Goal: Information Seeking & Learning: Learn about a topic

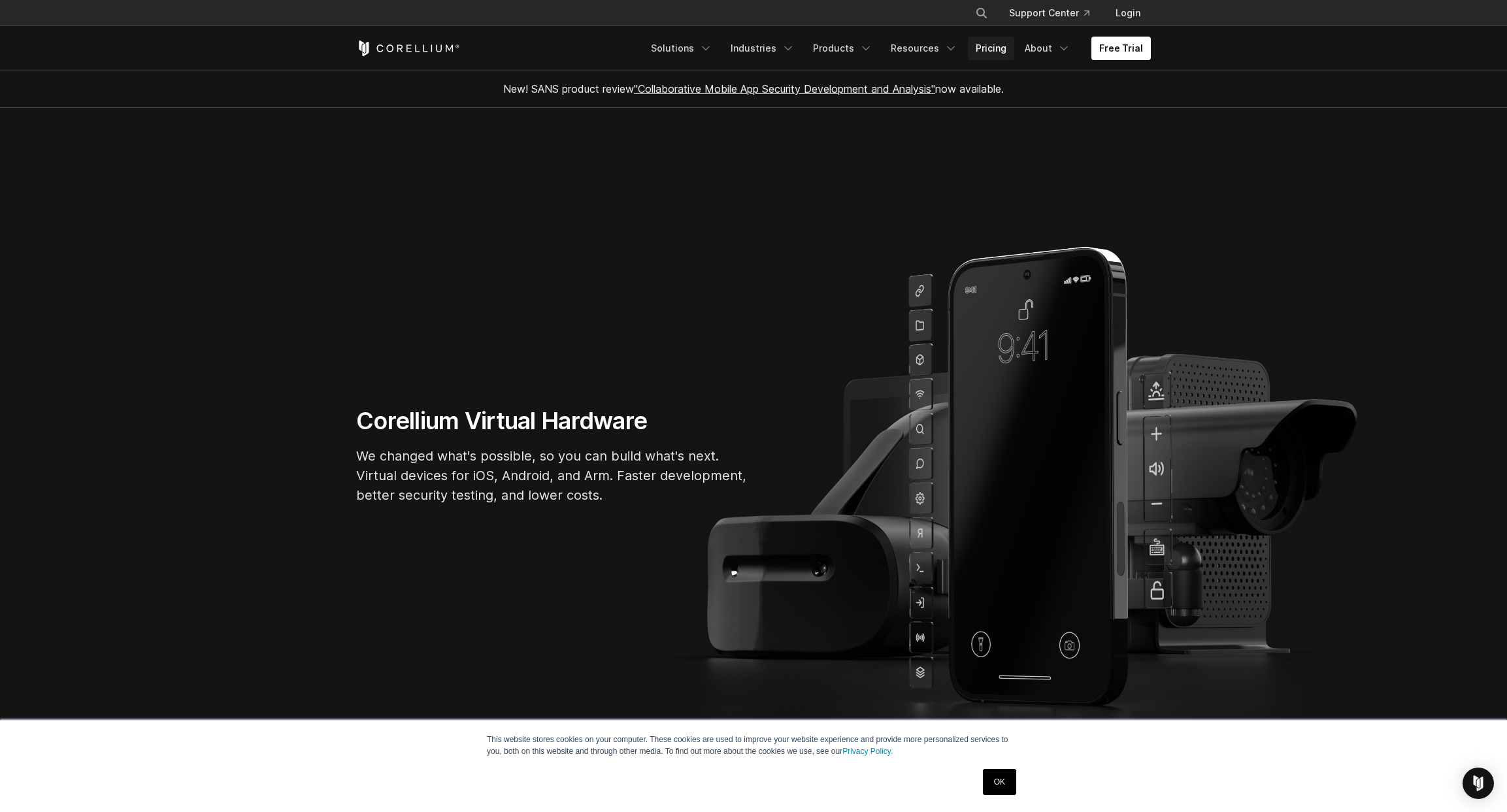
click at [1005, 52] on link "Pricing" at bounding box center [991, 48] width 46 height 24
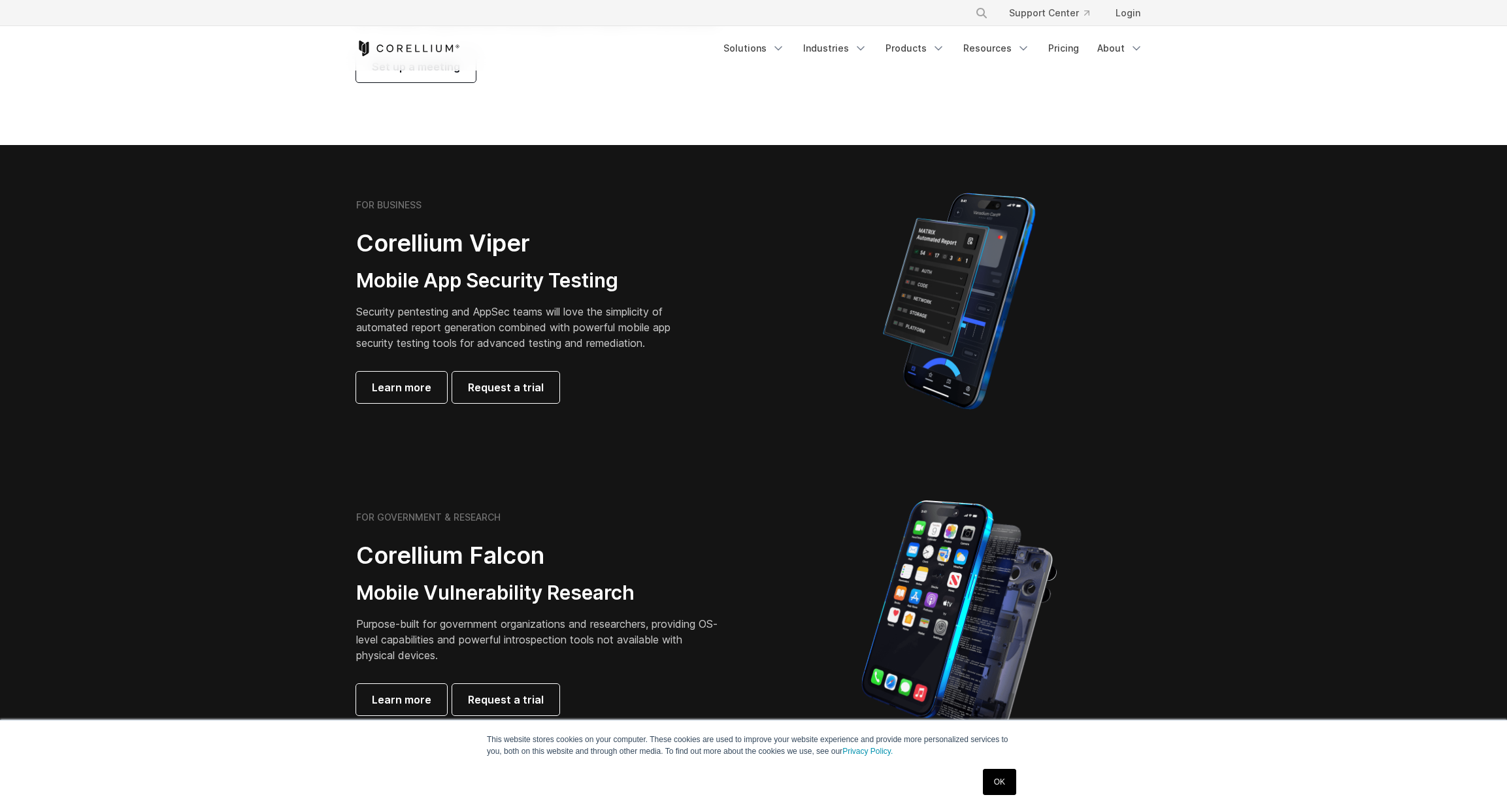
scroll to position [228, 0]
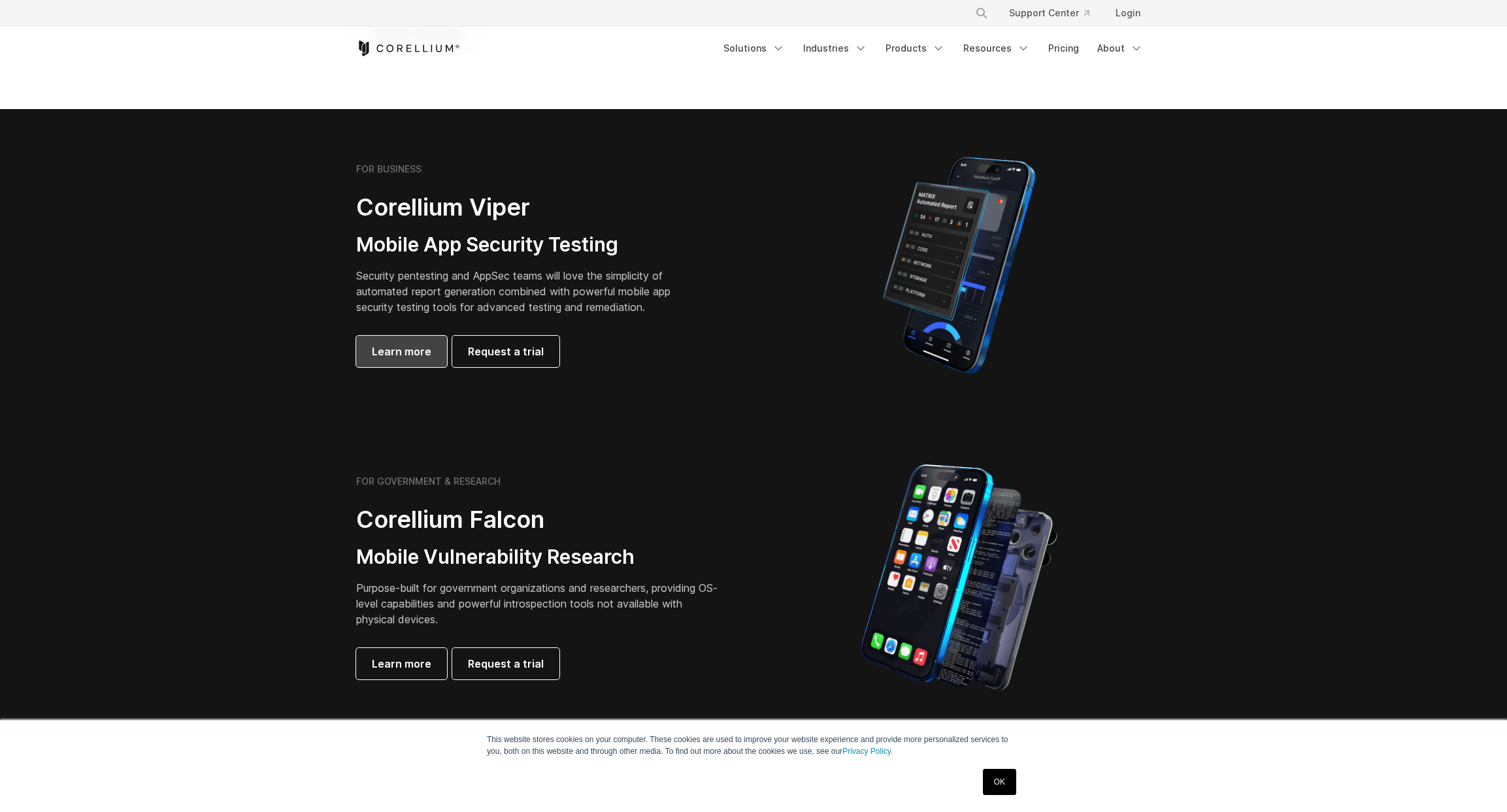
click at [373, 336] on link "Learn more" at bounding box center [401, 351] width 91 height 31
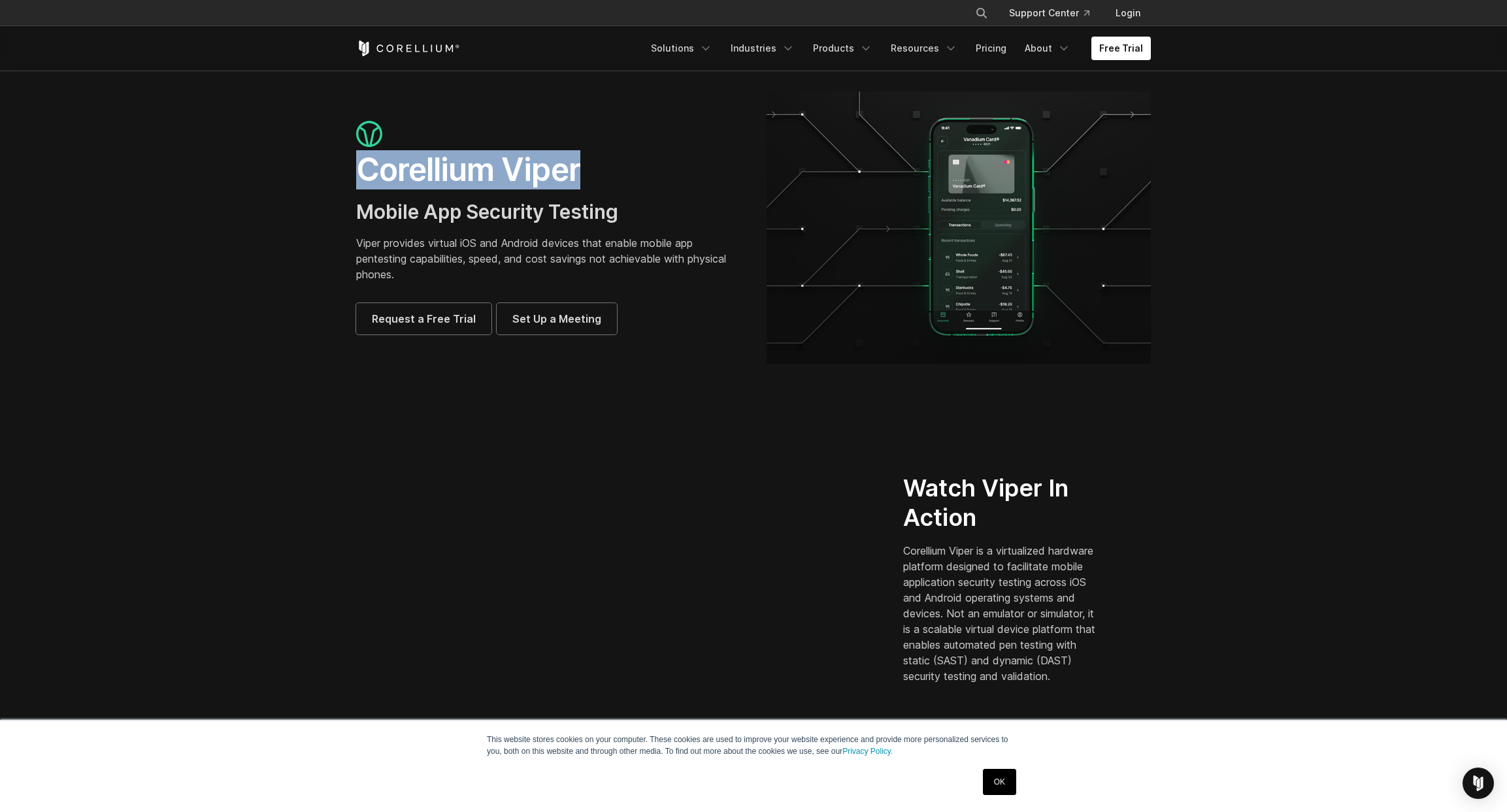
drag, startPoint x: 369, startPoint y: 180, endPoint x: 608, endPoint y: 166, distance: 239.4
click at [608, 166] on h1 "Corellium Viper" at bounding box center [548, 169] width 384 height 39
copy h1 "Corellium Viper"
click at [993, 50] on link "Pricing" at bounding box center [991, 48] width 46 height 24
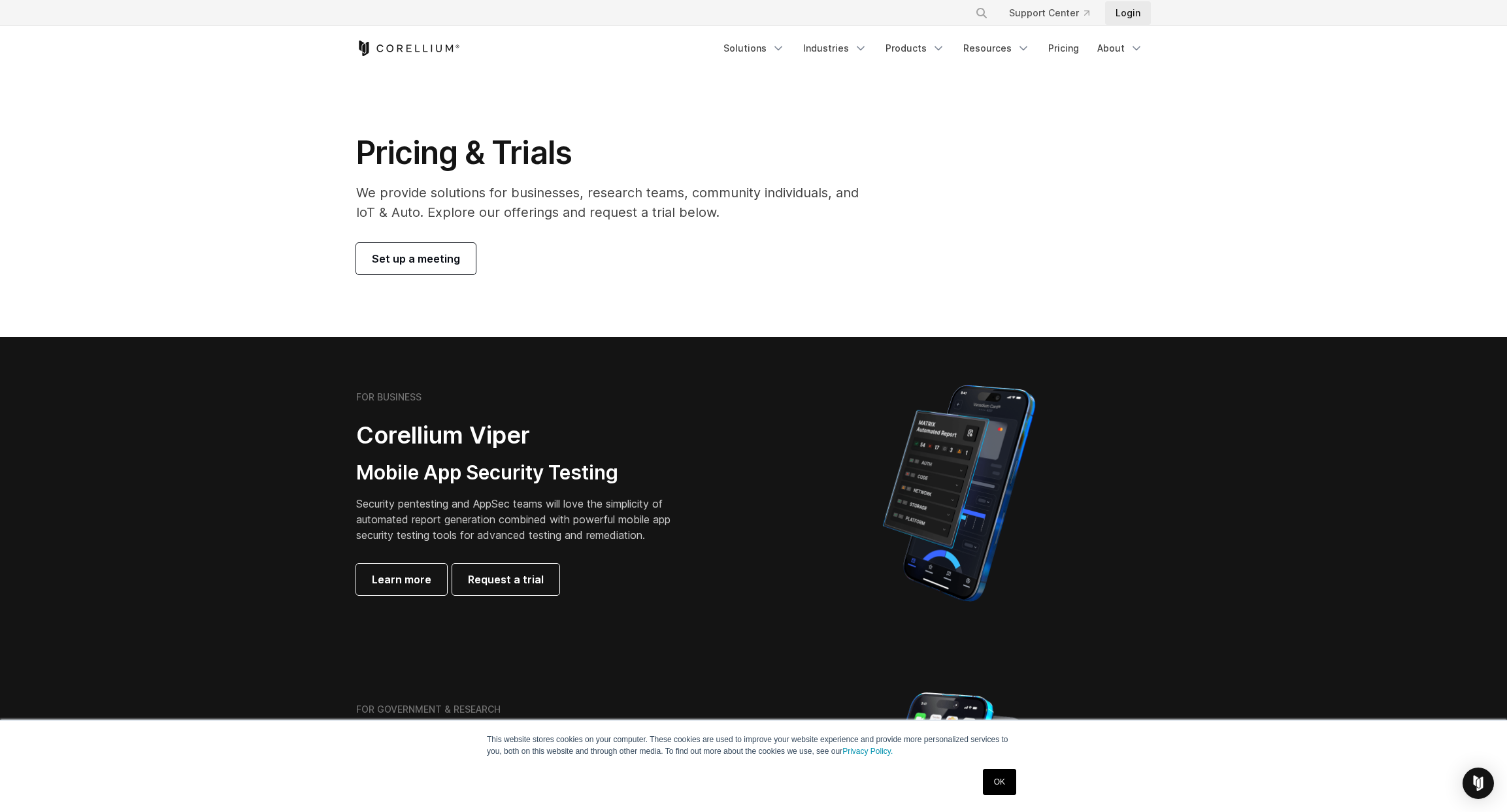
click at [1130, 12] on link "Login" at bounding box center [1128, 13] width 46 height 24
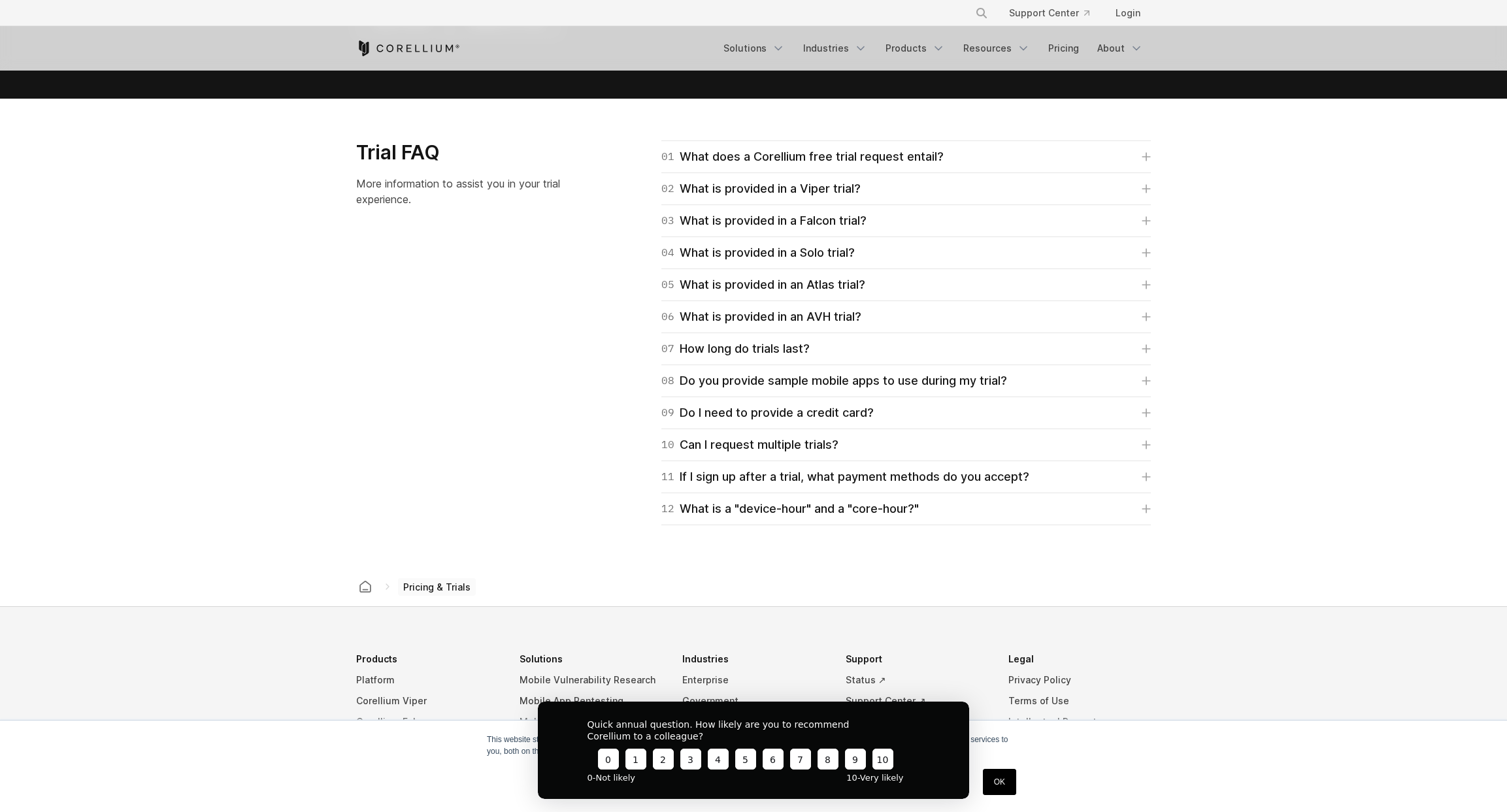
scroll to position [1825, 0]
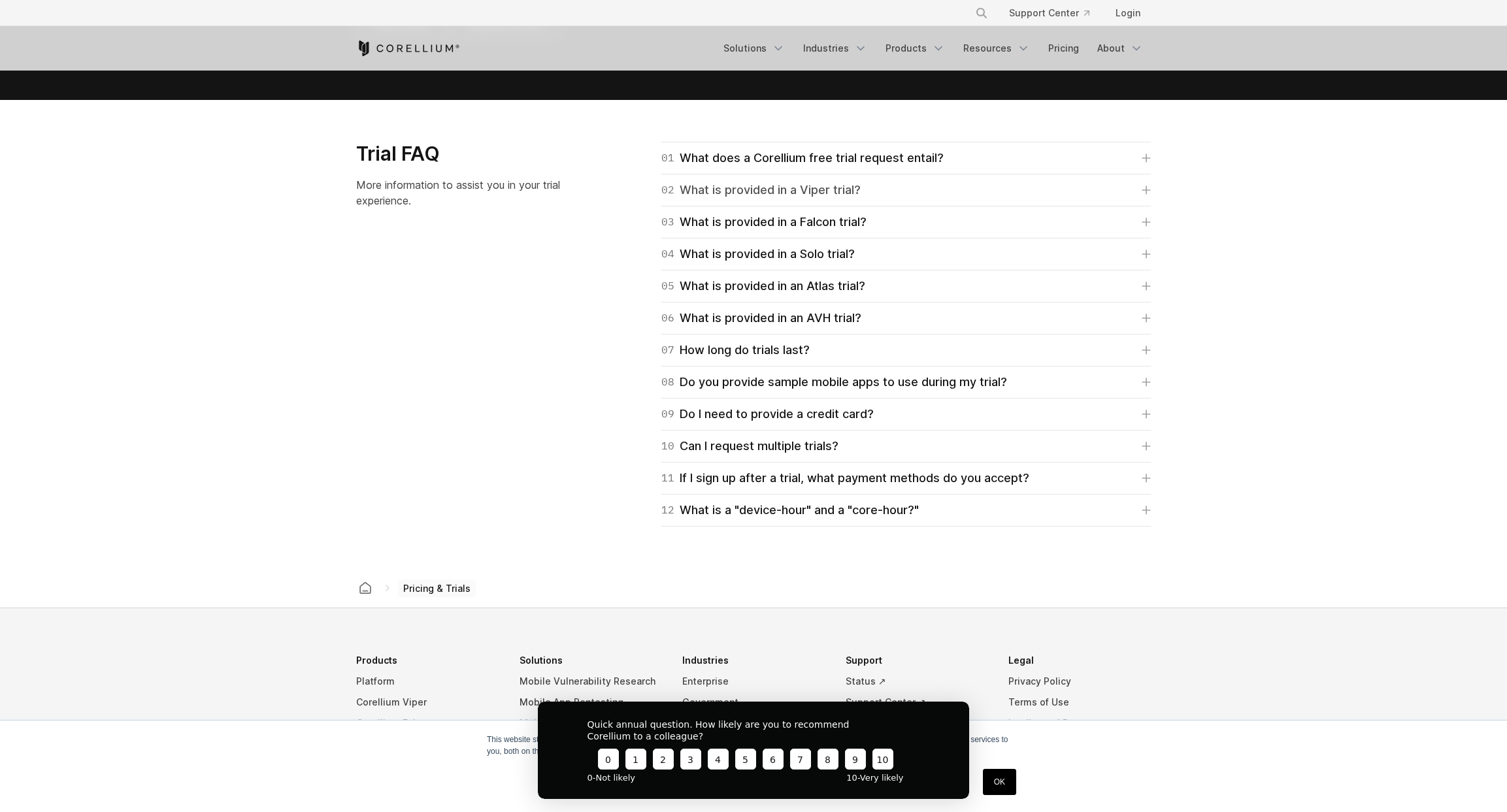
click at [908, 188] on link "02 What is provided in a Viper trial?" at bounding box center [906, 190] width 489 height 19
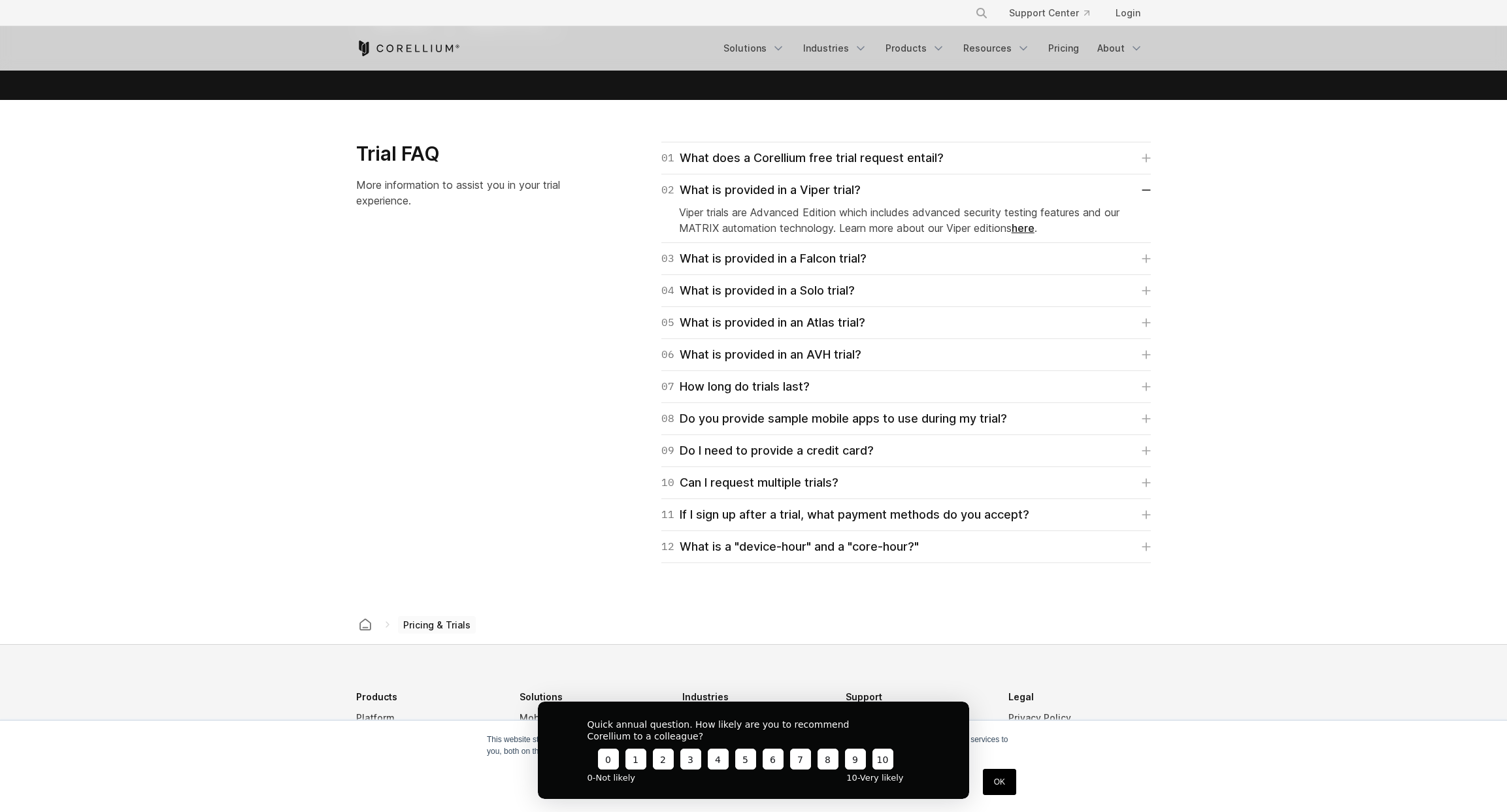
click at [1031, 227] on link "here" at bounding box center [1023, 228] width 23 height 13
